Goal: Navigation & Orientation: Find specific page/section

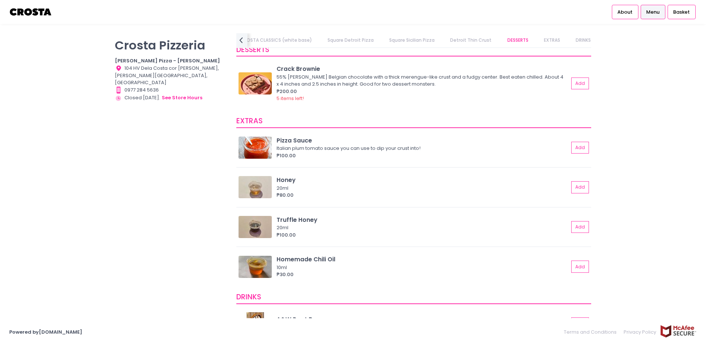
scroll to position [1385, 0]
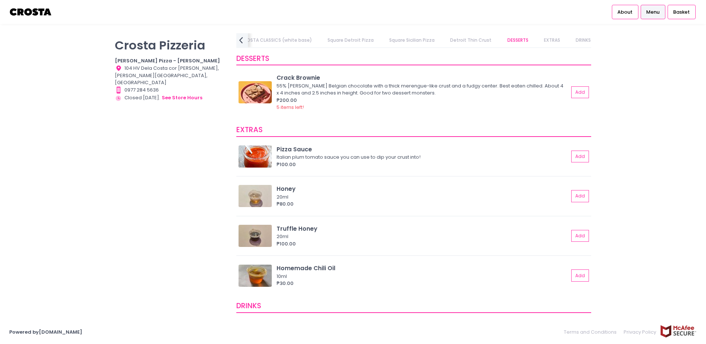
click at [245, 42] on icon "prev Created with Sketch." at bounding box center [240, 40] width 11 height 11
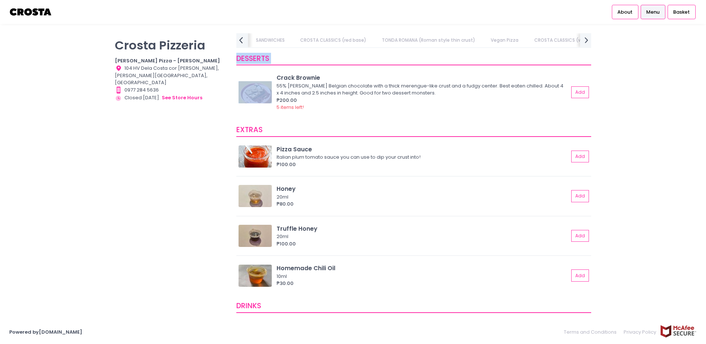
scroll to position [0, 16]
click at [245, 42] on div "PIZZA NUOVA (Yuichi Specials) SANDWICHES [PERSON_NAME] CLASSICS (red base) TOND…" at bounding box center [413, 40] width 355 height 15
click at [245, 42] on link "PIZZA NUOVA (Yuichi Specials)" at bounding box center [277, 40] width 82 height 14
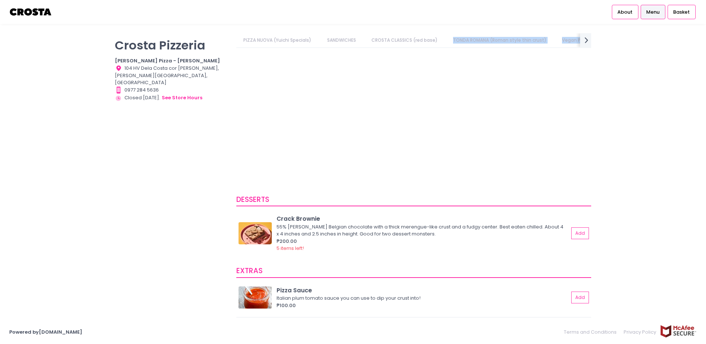
click at [245, 42] on div "PIZZA NUOVA (Yuichi Specials) SANDWICHES [PERSON_NAME] CLASSICS (red base) TOND…" at bounding box center [413, 40] width 355 height 15
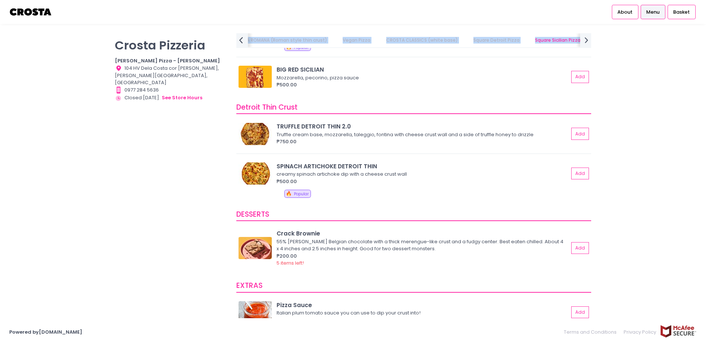
scroll to position [0, 229]
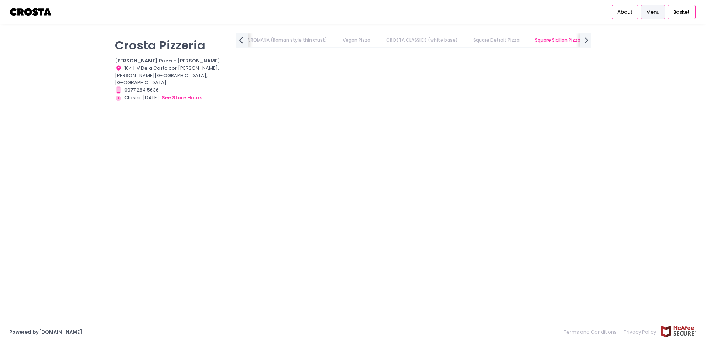
click at [245, 42] on icon "prev Created with Sketch." at bounding box center [240, 40] width 11 height 11
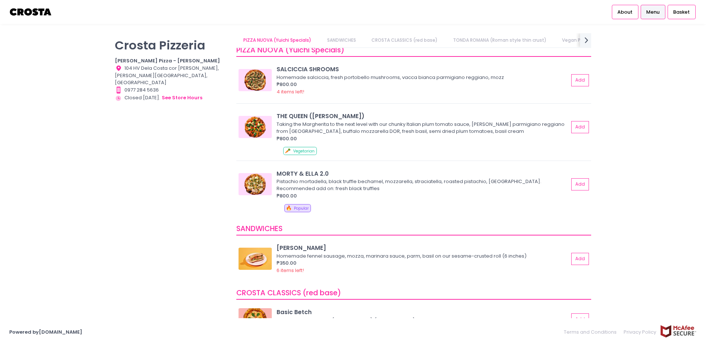
scroll to position [0, 0]
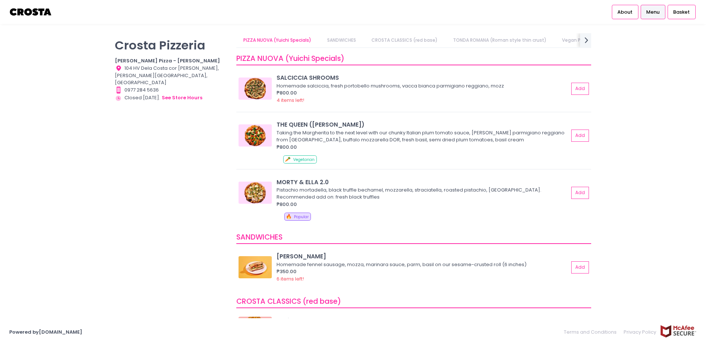
click at [186, 135] on div "[PERSON_NAME] Pizzeria [PERSON_NAME] Pizza - [PERSON_NAME] Location Created wit…" at bounding box center [170, 168] width 121 height 270
click at [344, 42] on link "SANDWICHES" at bounding box center [341, 40] width 43 height 14
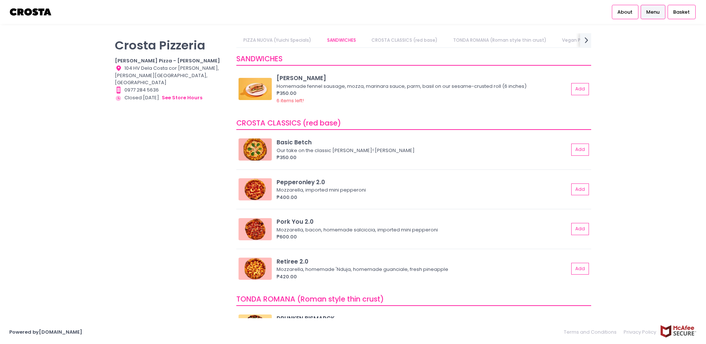
scroll to position [179, 0]
click at [184, 94] on button "see store hours" at bounding box center [181, 98] width 41 height 8
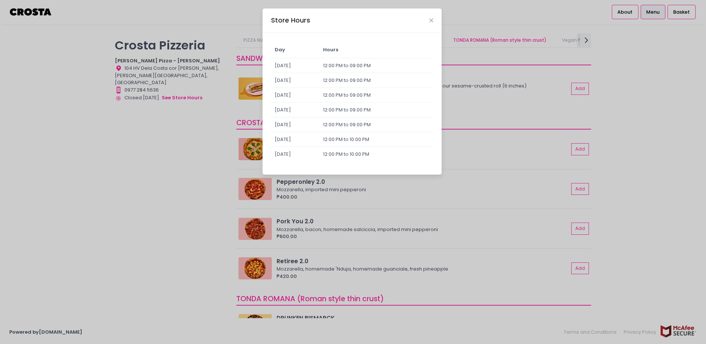
click at [207, 162] on div "Store Hours Day Hours [DATE] 12:00 PM to 09:00 PM [DATE] 12:00 PM to 09:00 PM […" at bounding box center [353, 172] width 706 height 344
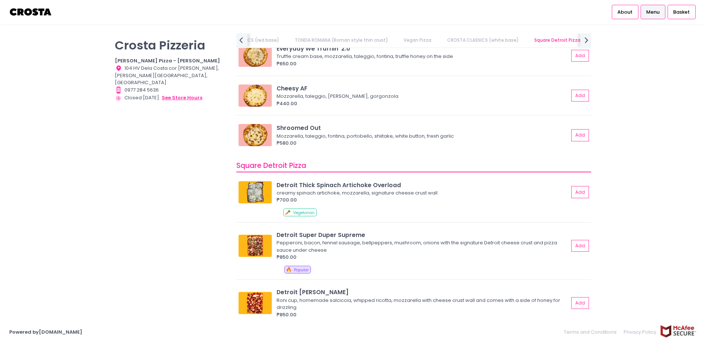
scroll to position [731, 0]
click at [358, 37] on link "TONDA ROMANA (Roman style thin crust)" at bounding box center [342, 40] width 108 height 14
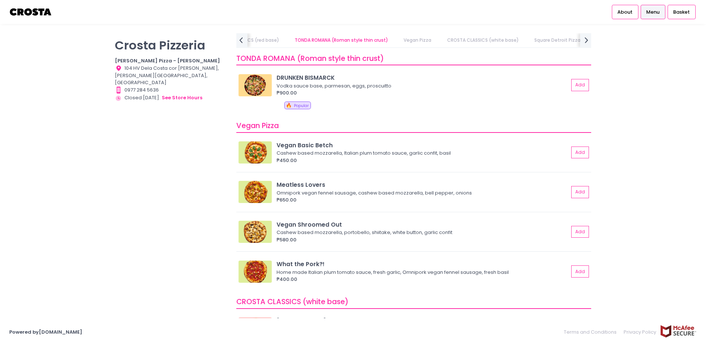
click at [258, 40] on link "CROSTA CLASSICS (red base)" at bounding box center [246, 40] width 80 height 14
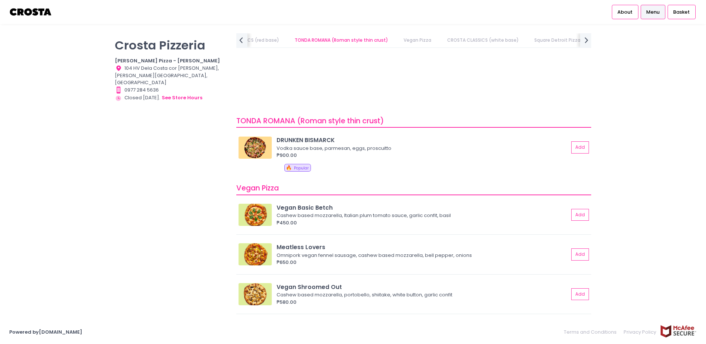
scroll to position [0, 0]
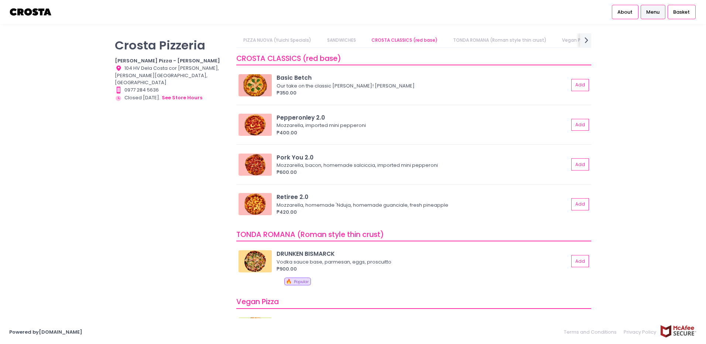
click at [483, 40] on link "TONDA ROMANA (Roman style thin crust)" at bounding box center [500, 40] width 108 height 14
